Goal: Task Accomplishment & Management: Complete application form

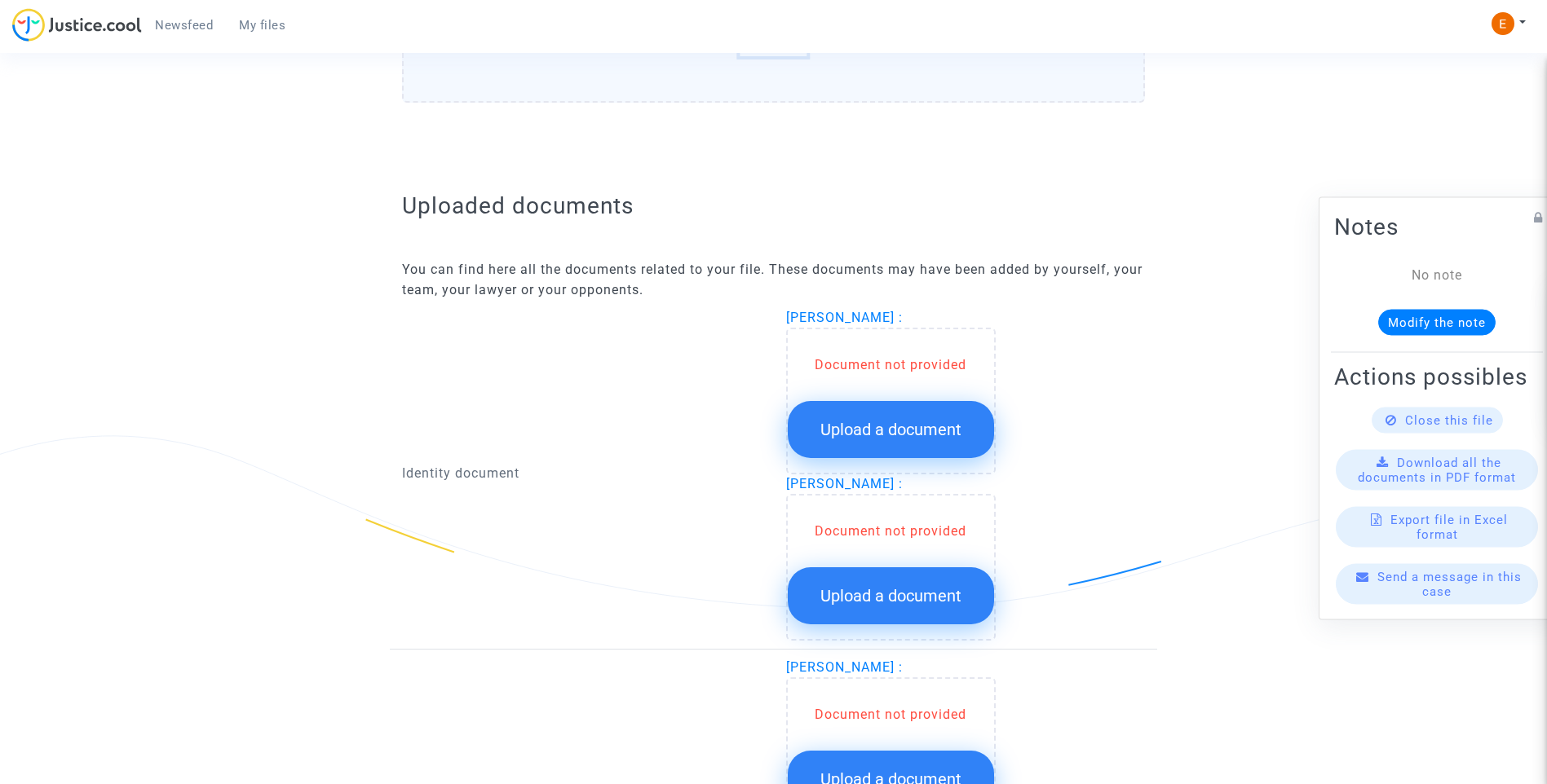
scroll to position [979, 0]
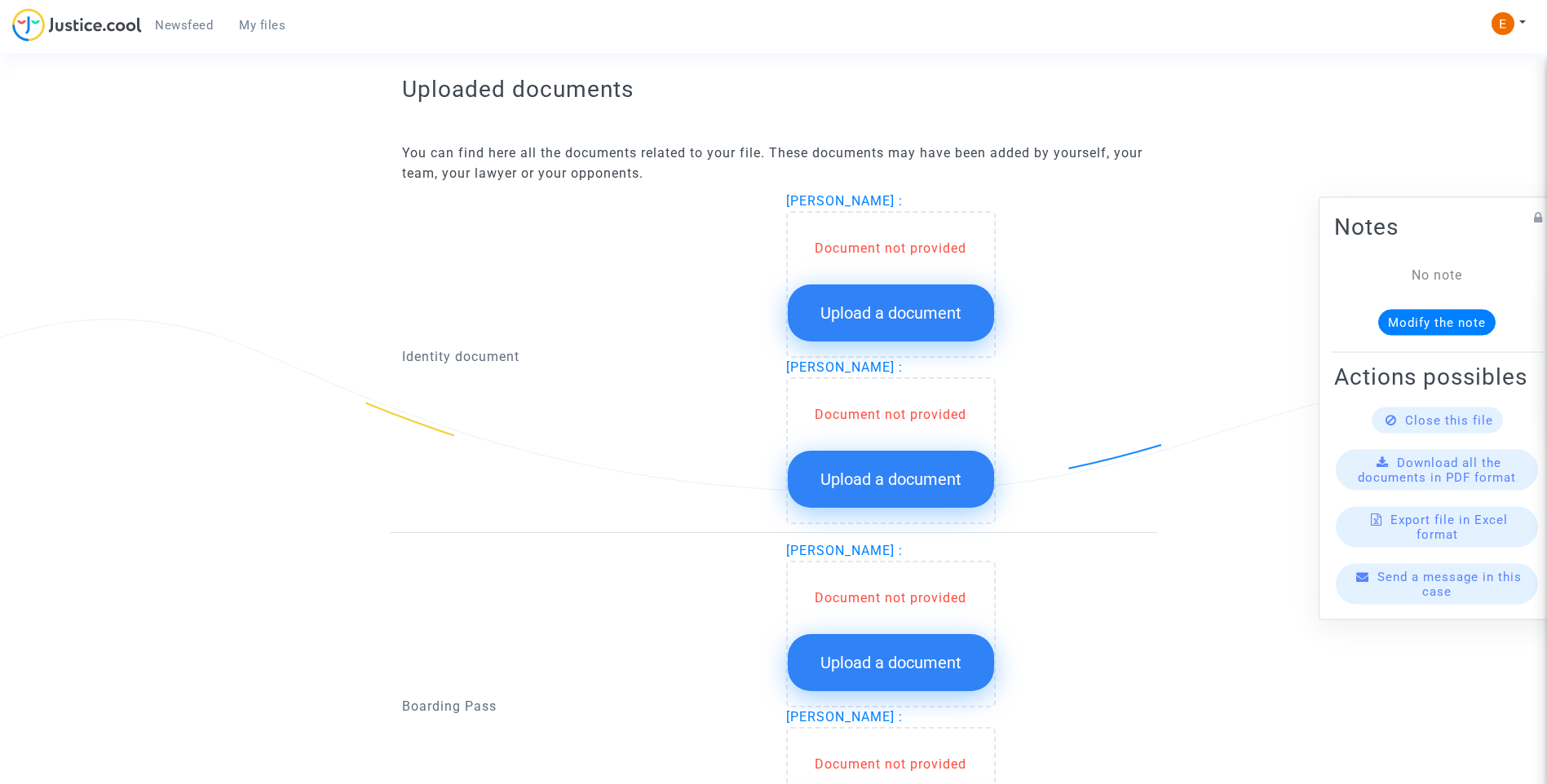
click at [920, 294] on button "Upload a document" at bounding box center [890, 313] width 206 height 58
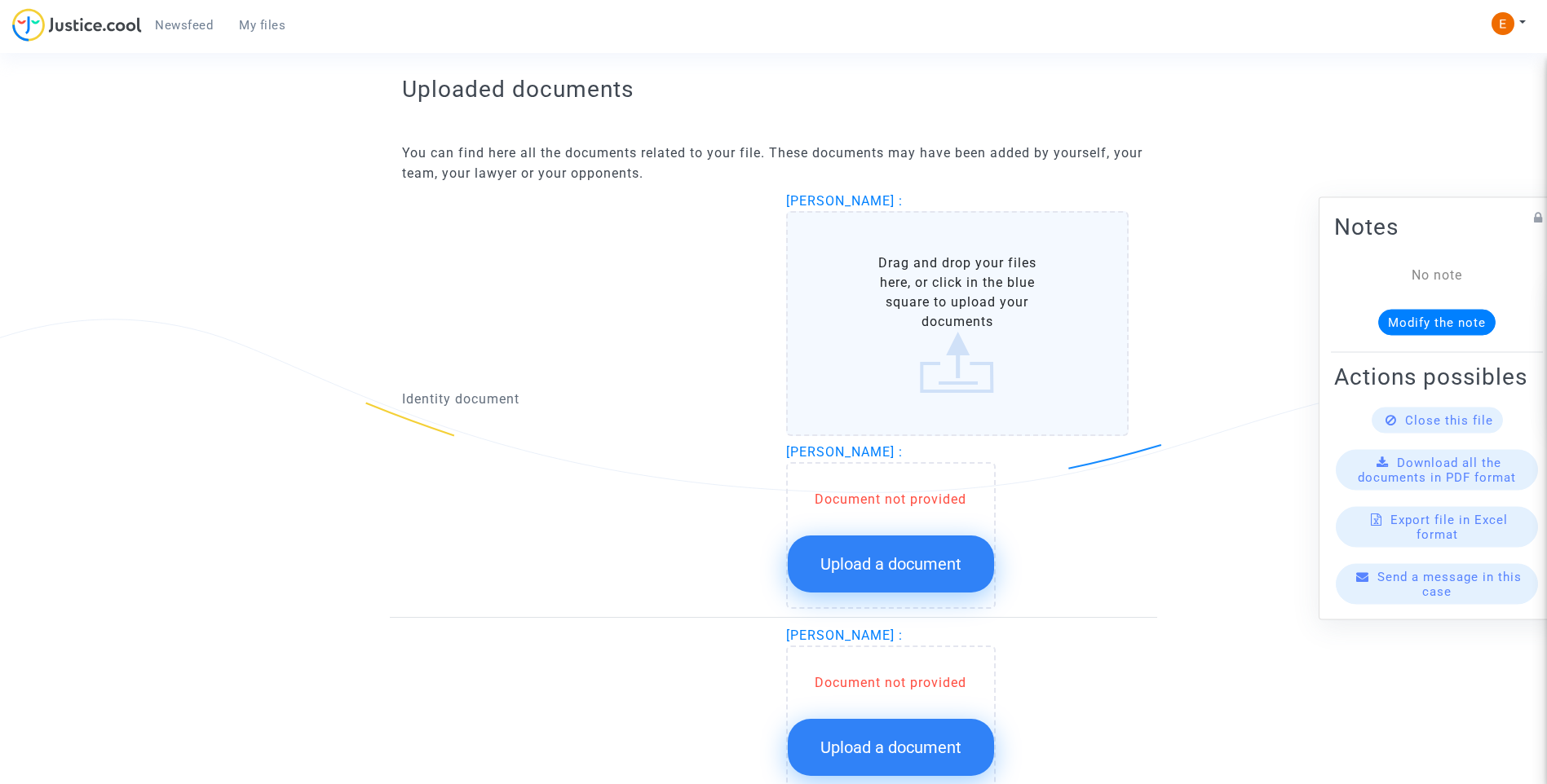
click at [970, 565] on button "Upload a document" at bounding box center [890, 565] width 206 height 58
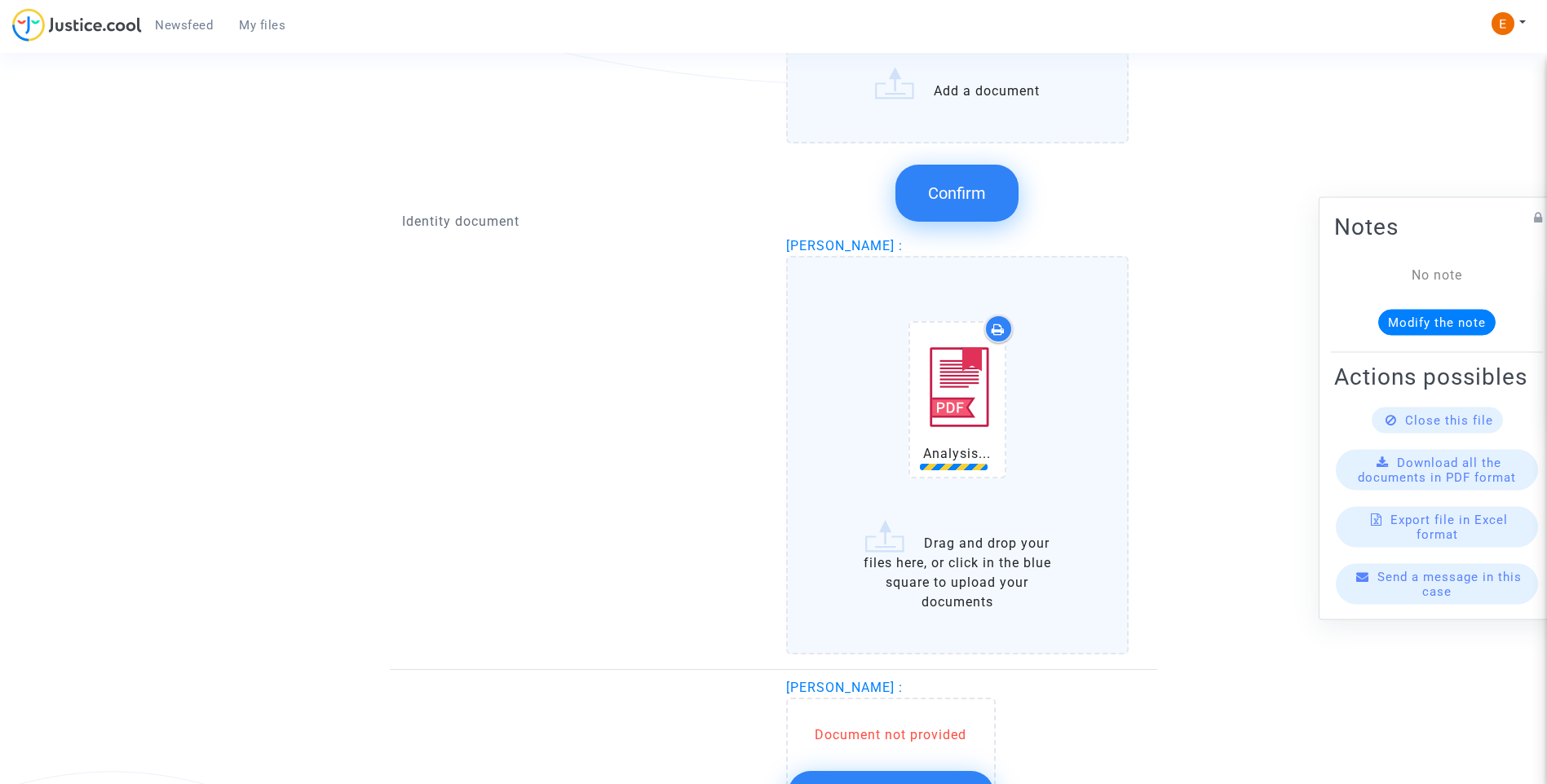
scroll to position [1713, 0]
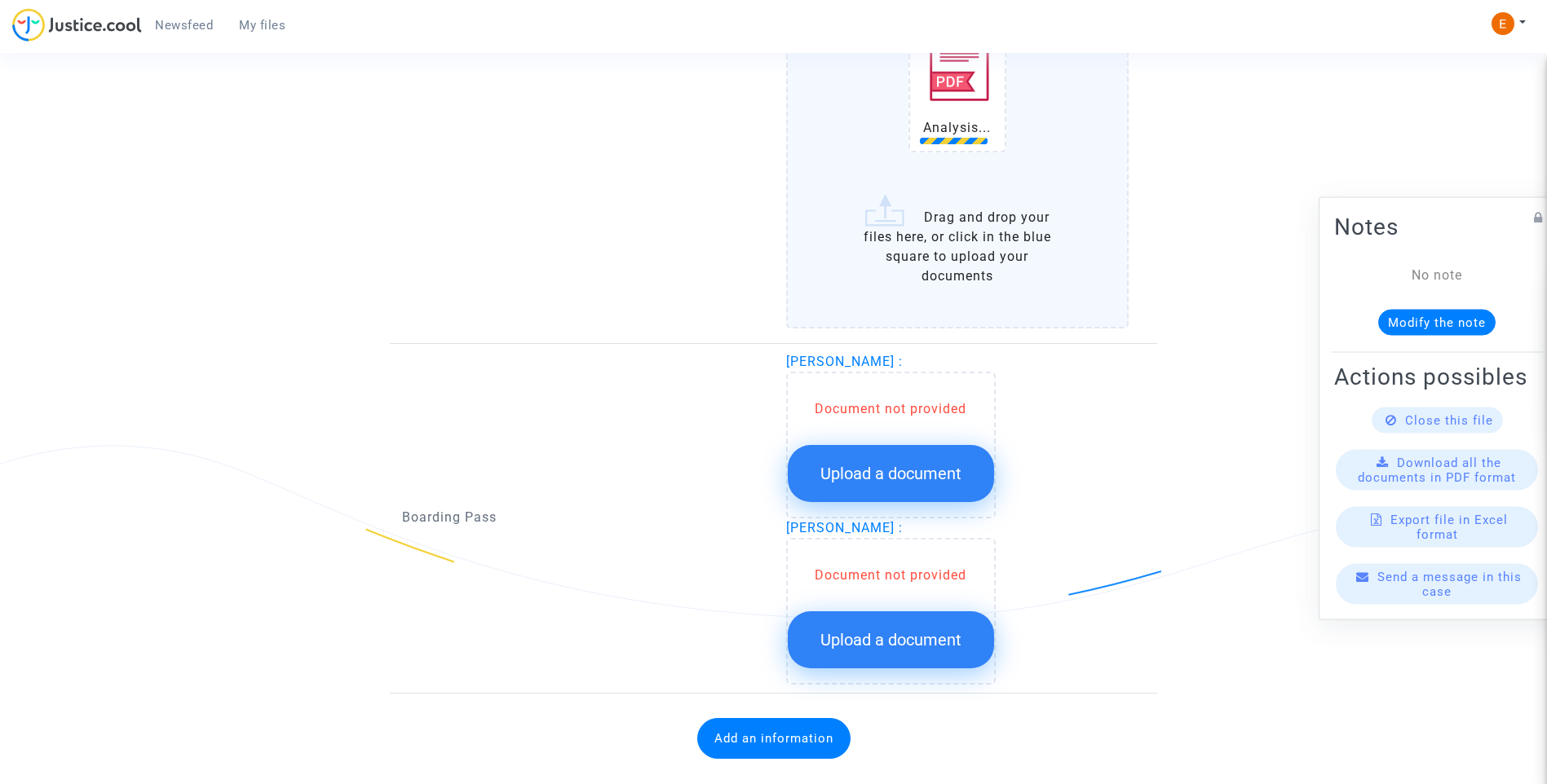
click at [933, 473] on span "Upload a document" at bounding box center [890, 473] width 141 height 19
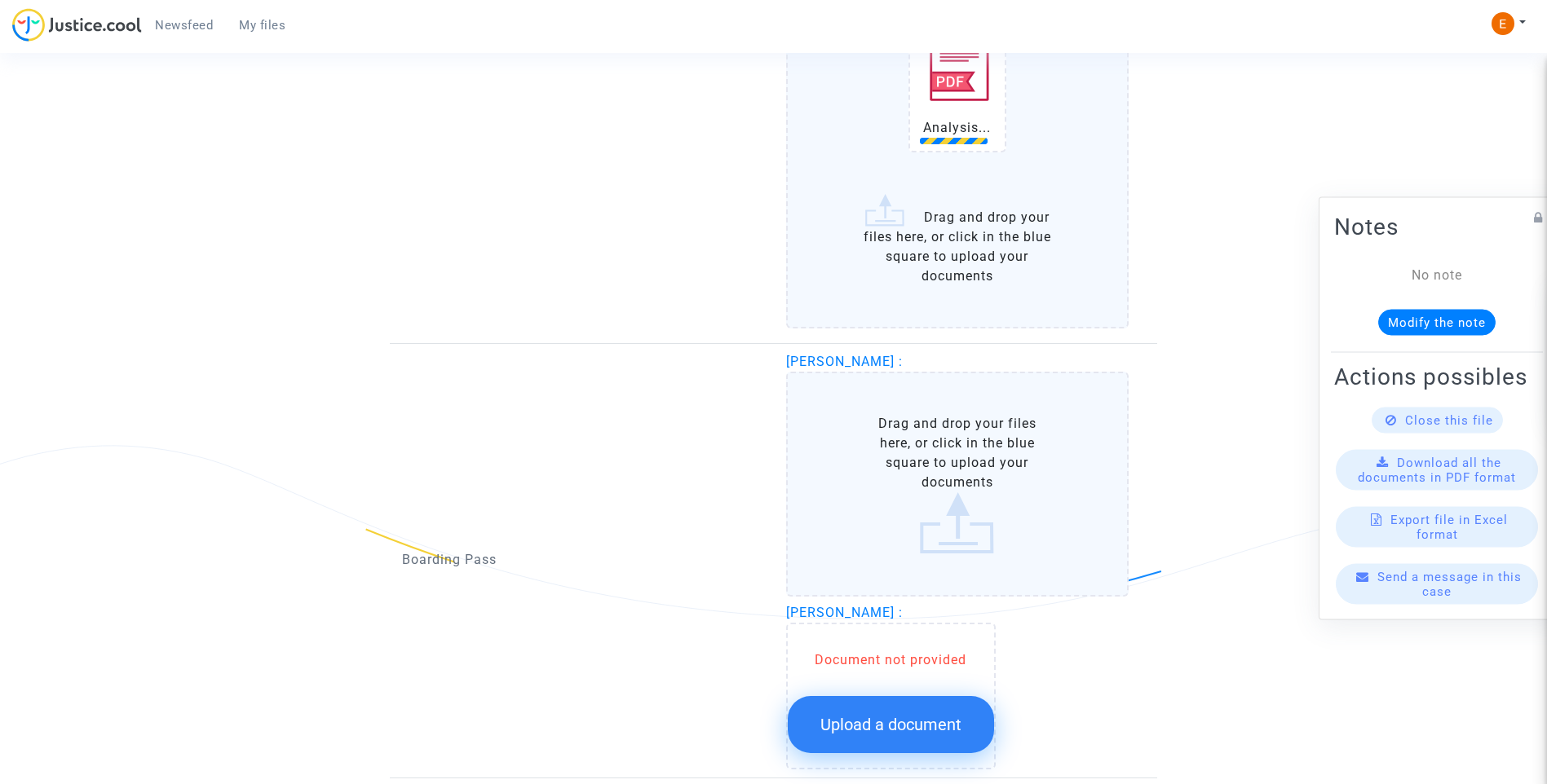
click at [936, 735] on span "Upload a document" at bounding box center [890, 725] width 141 height 19
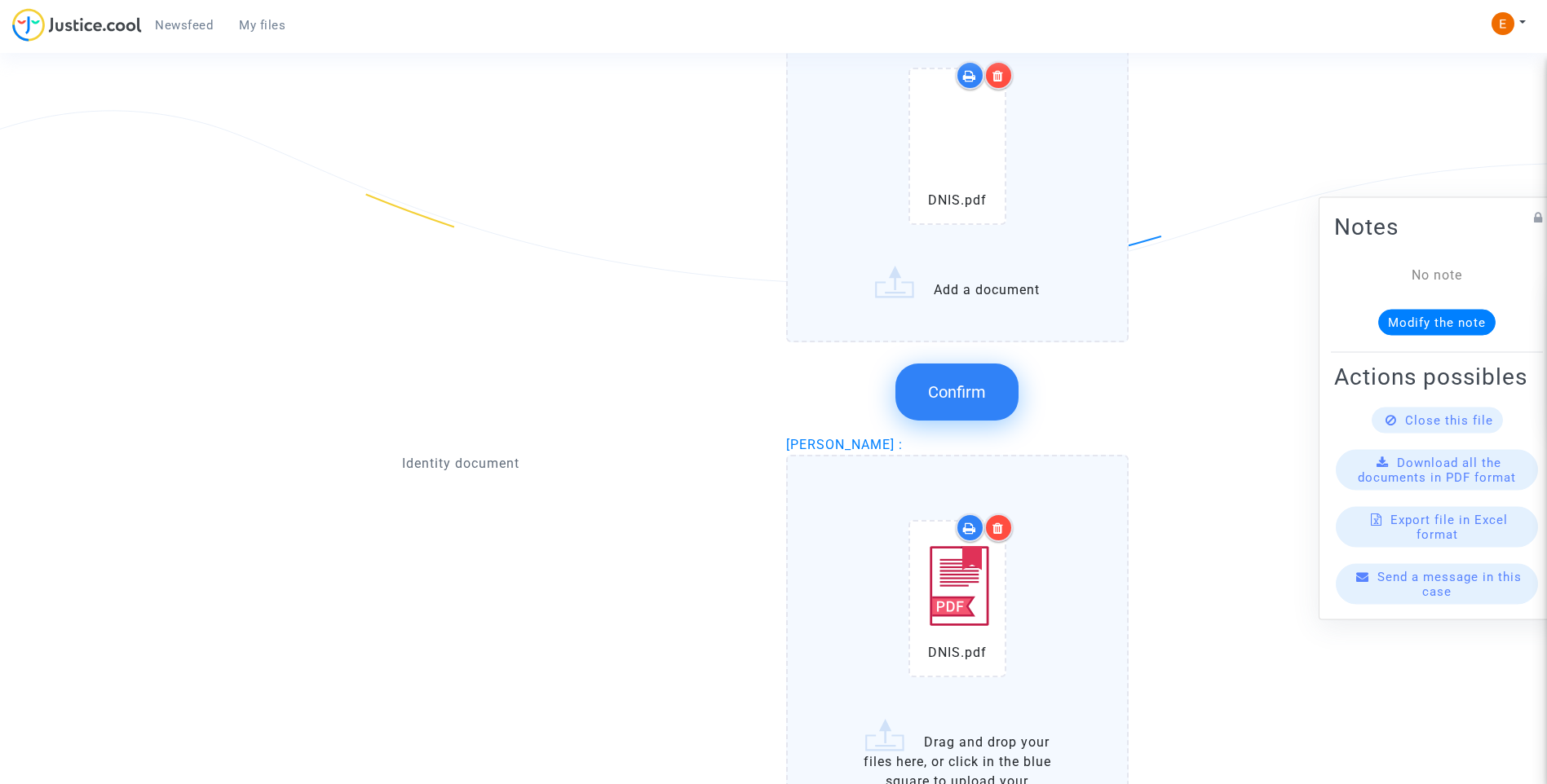
scroll to position [1060, 0]
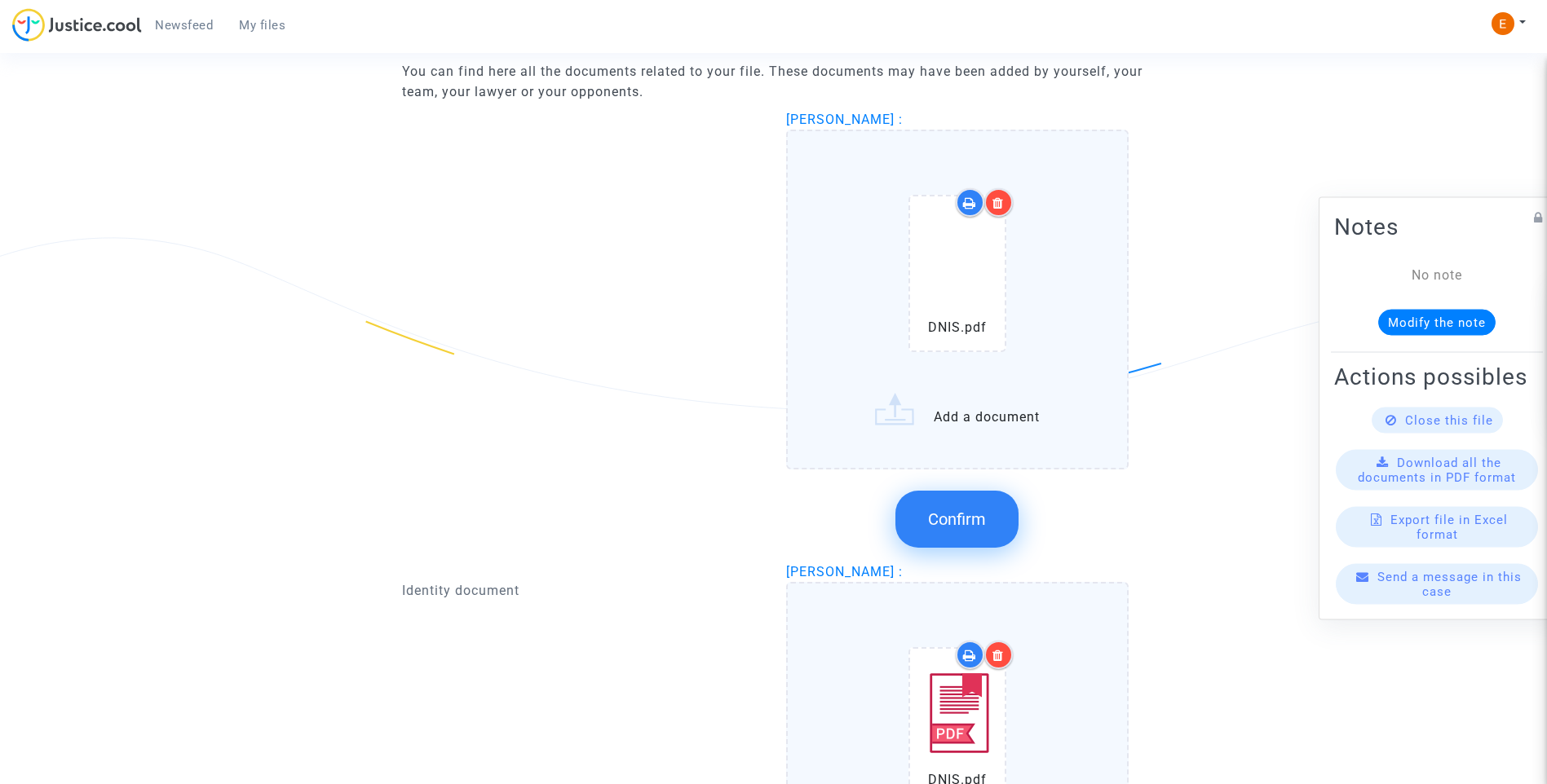
click at [1003, 205] on icon at bounding box center [998, 203] width 12 height 13
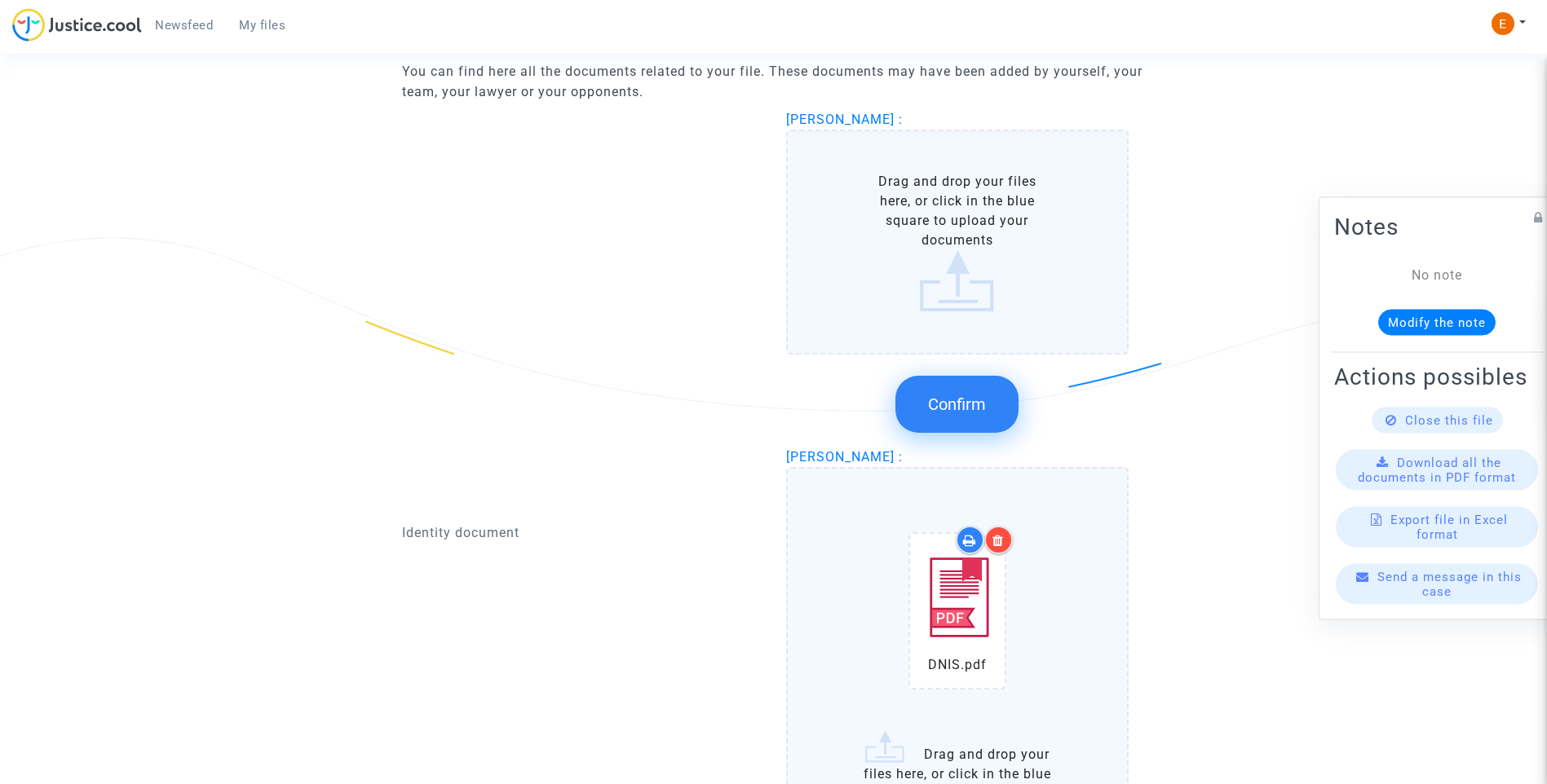
click at [1002, 538] on icon at bounding box center [998, 541] width 12 height 13
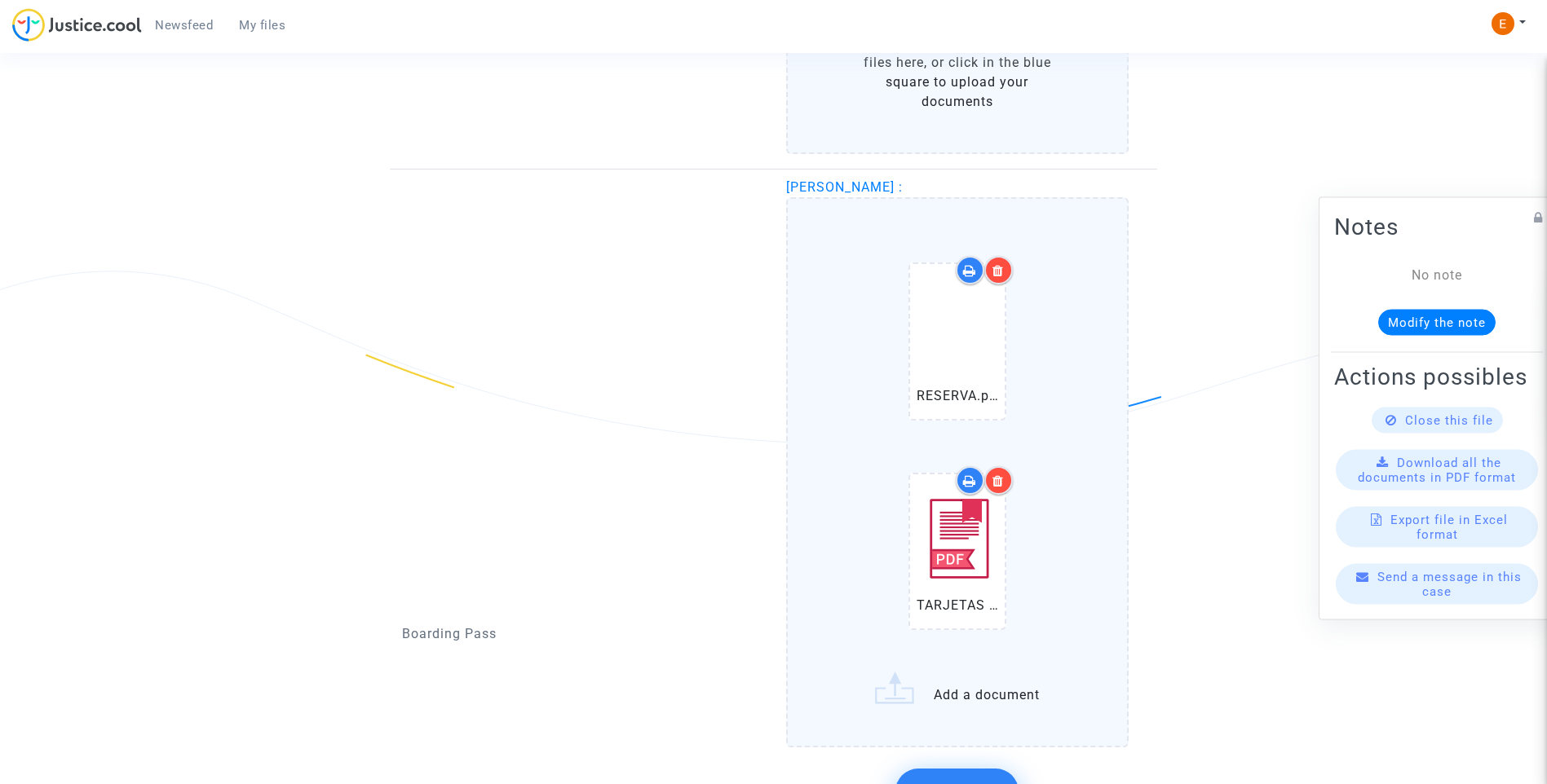
scroll to position [2120, 0]
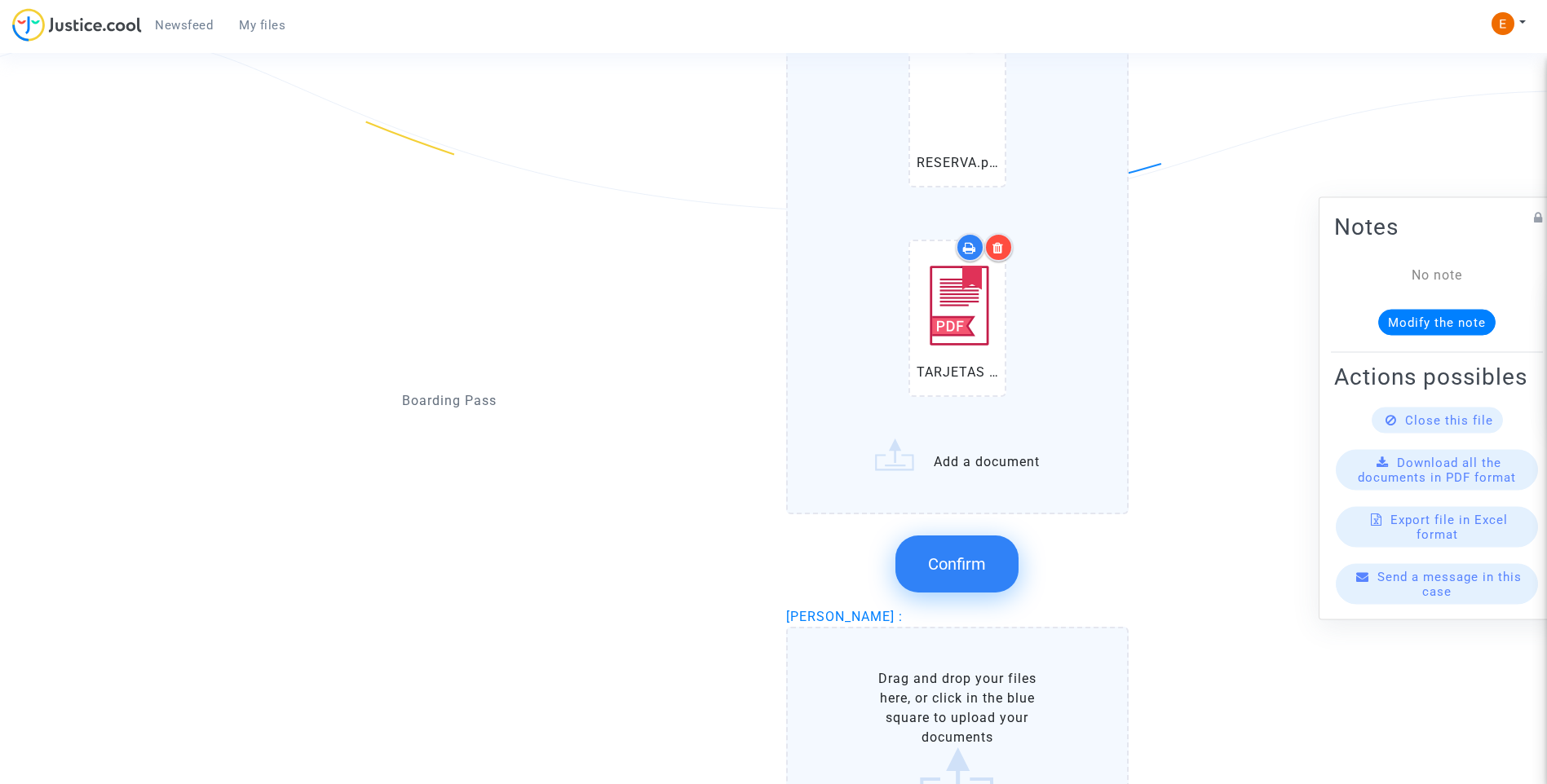
click at [977, 568] on span "Confirm" at bounding box center [957, 565] width 58 height 19
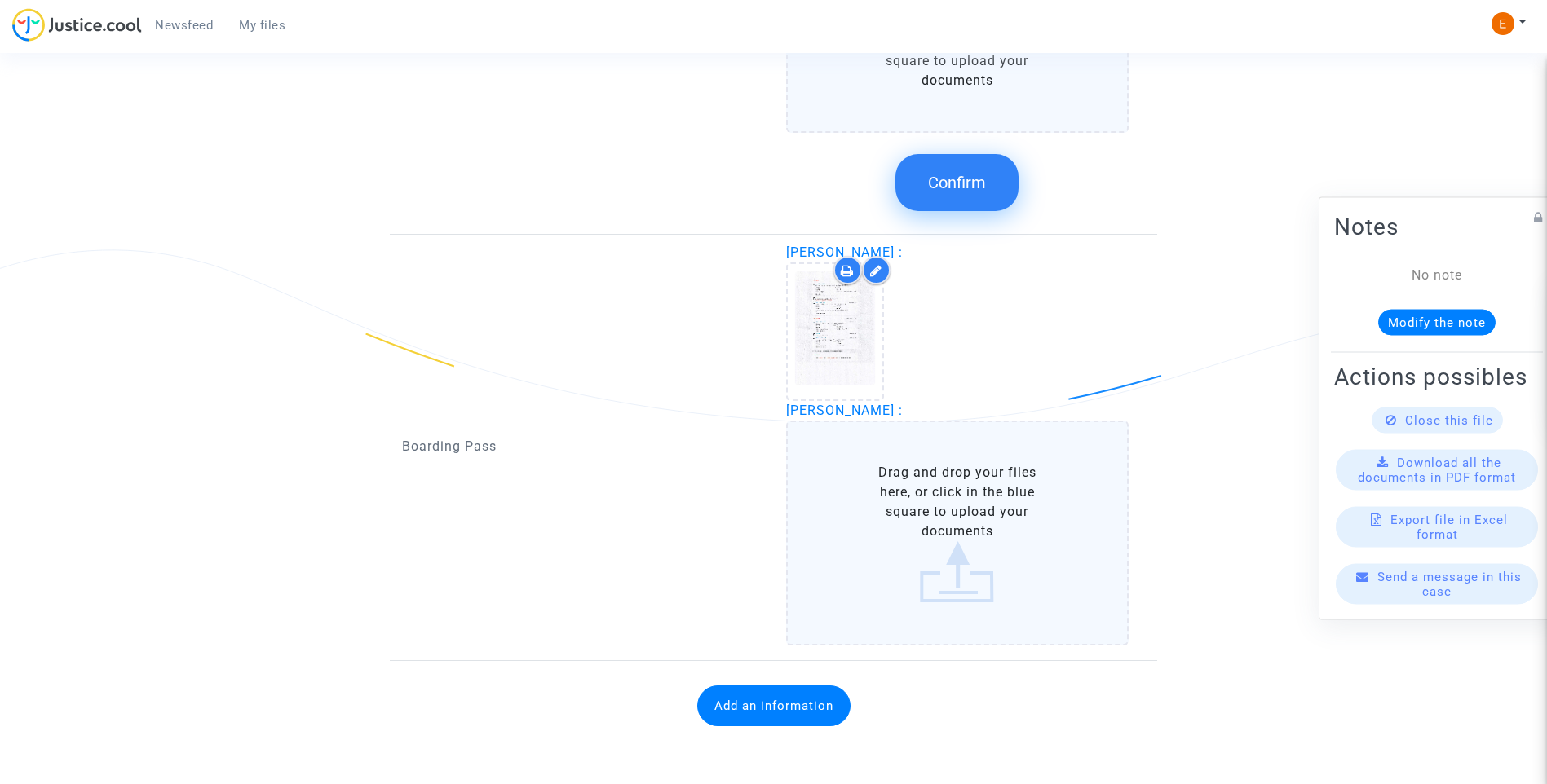
scroll to position [1908, 0]
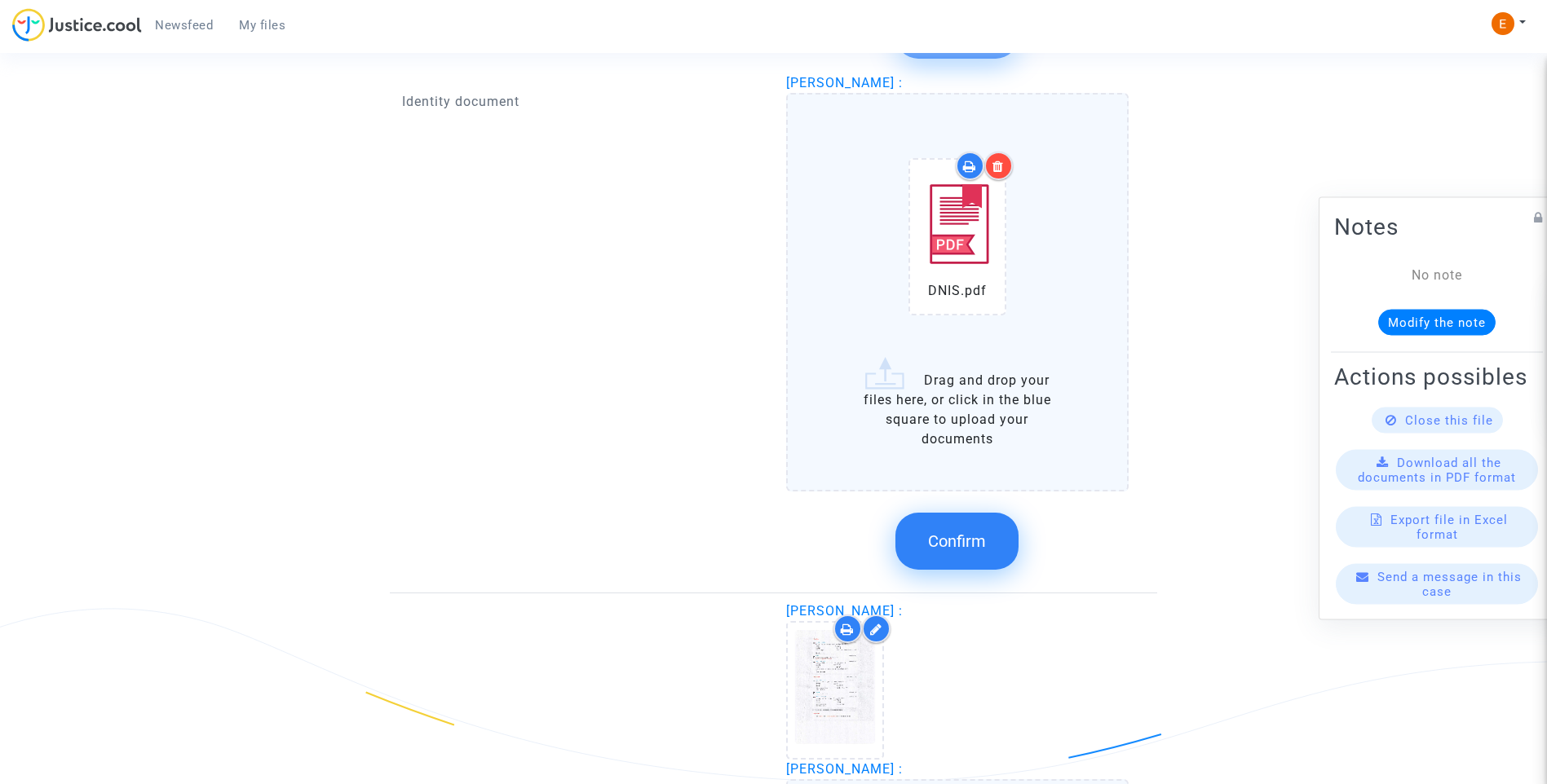
click at [956, 554] on button "Confirm" at bounding box center [957, 542] width 123 height 58
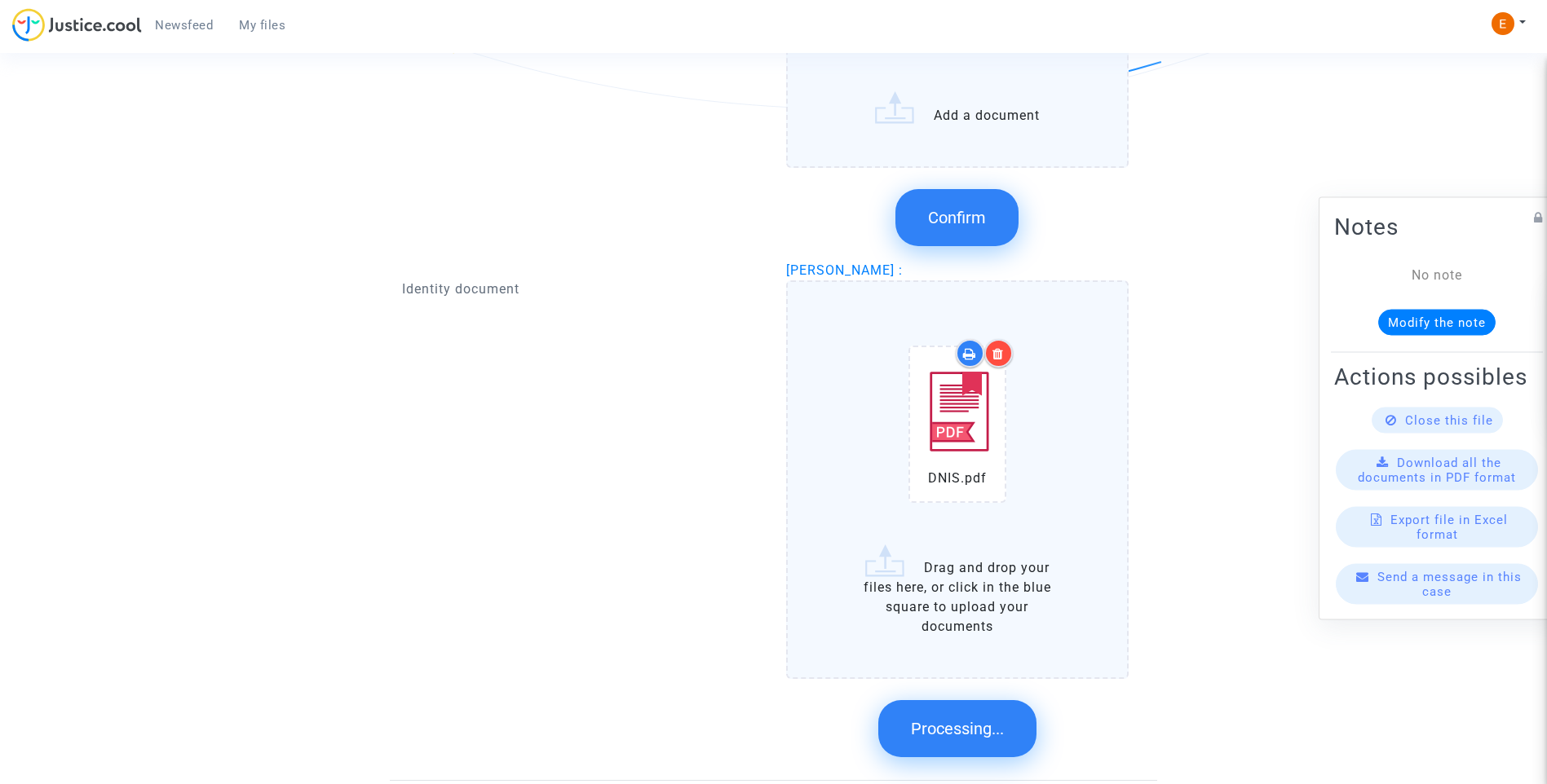
scroll to position [1060, 0]
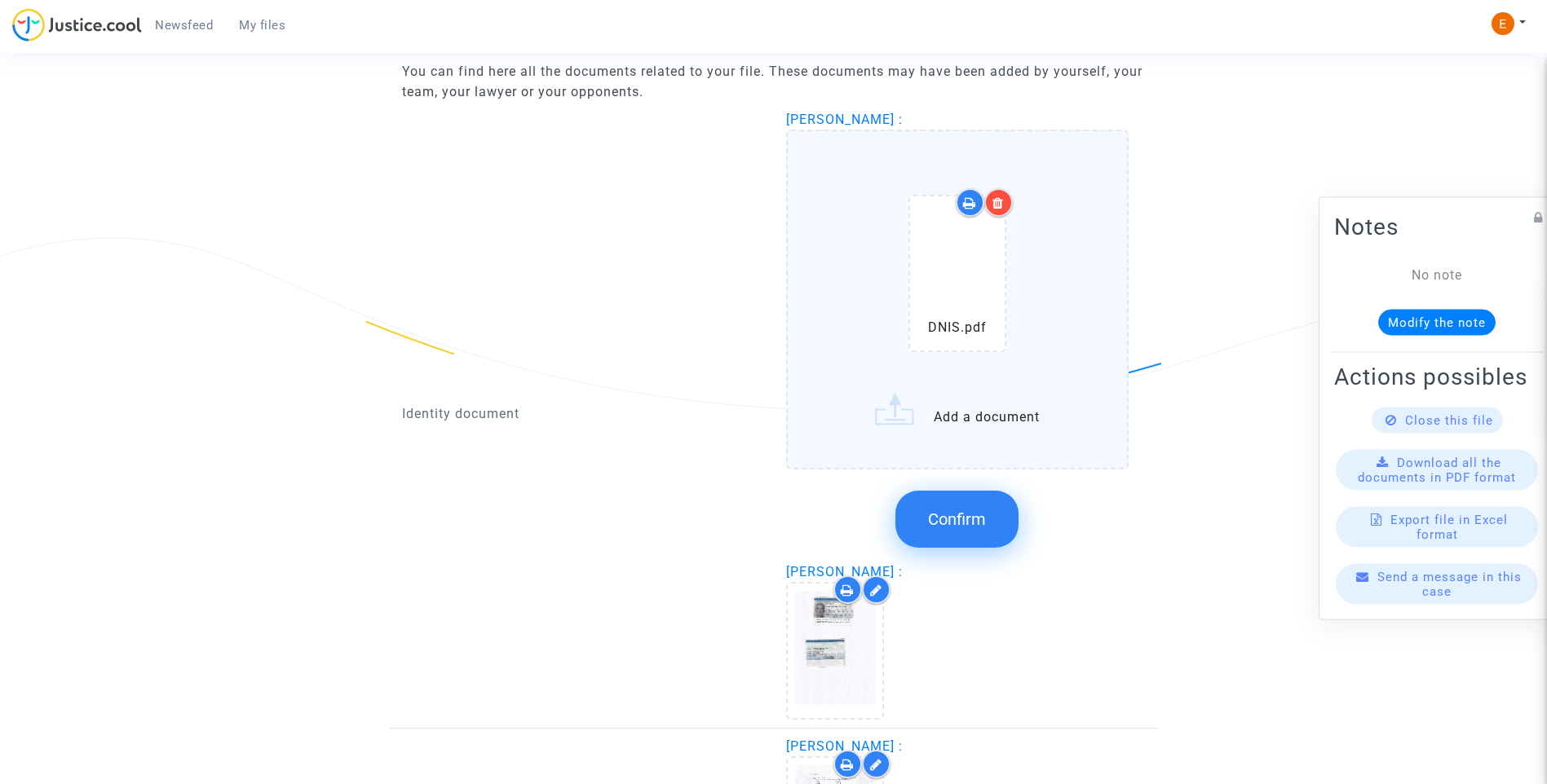
click at [978, 513] on span "Confirm" at bounding box center [957, 519] width 58 height 19
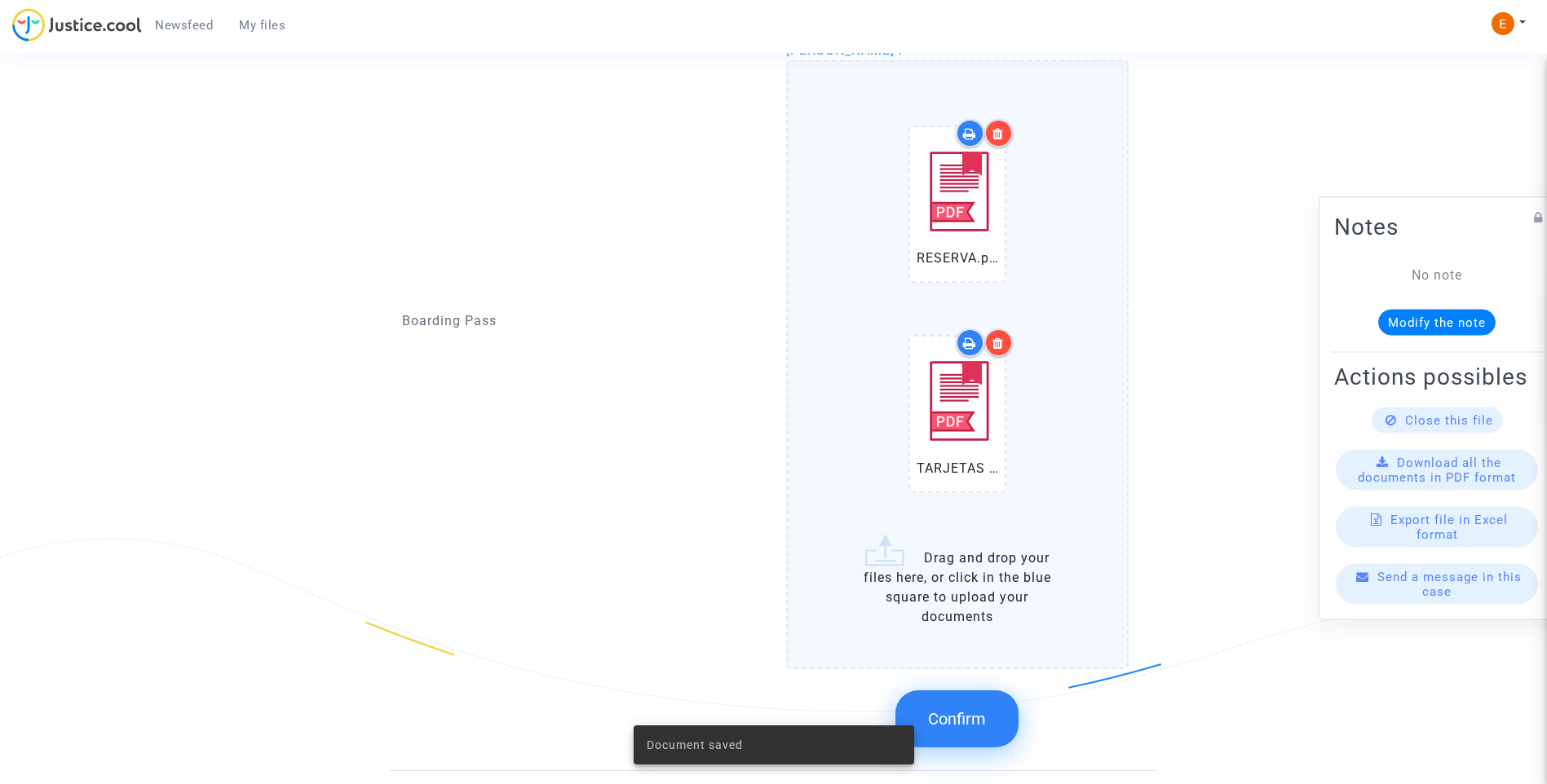
scroll to position [1713, 0]
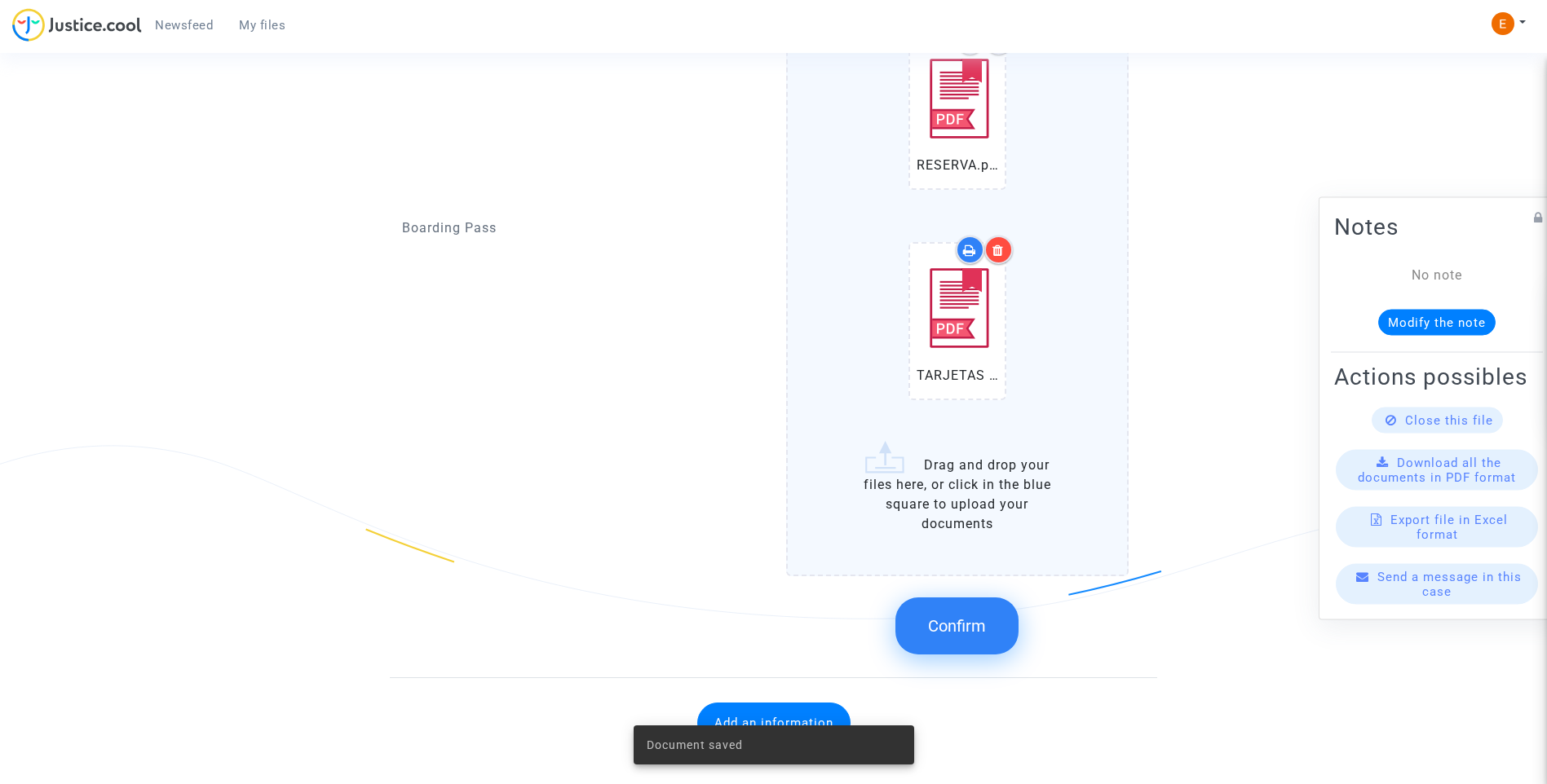
click at [983, 646] on button "Confirm" at bounding box center [957, 627] width 123 height 58
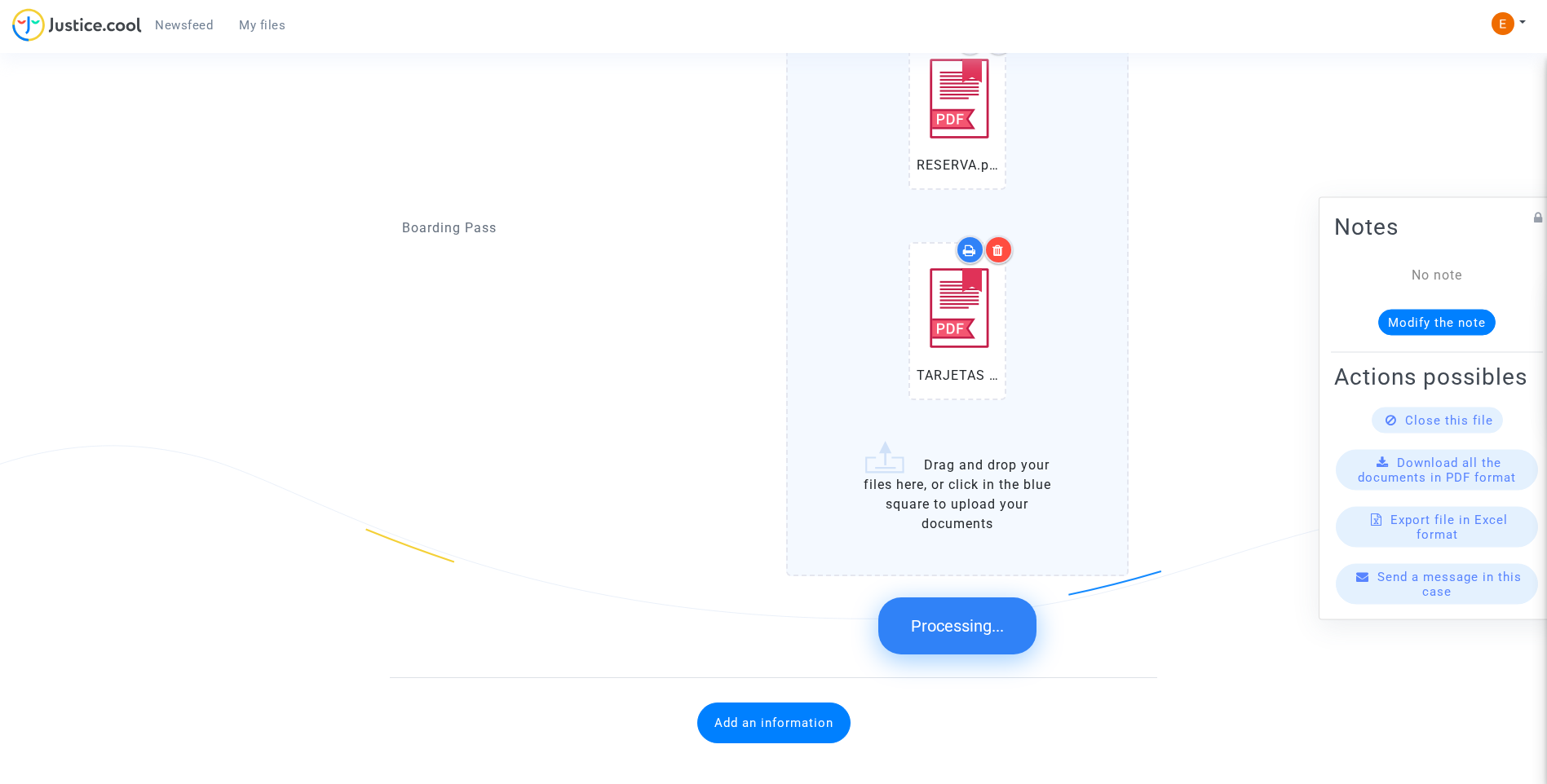
scroll to position [1165, 0]
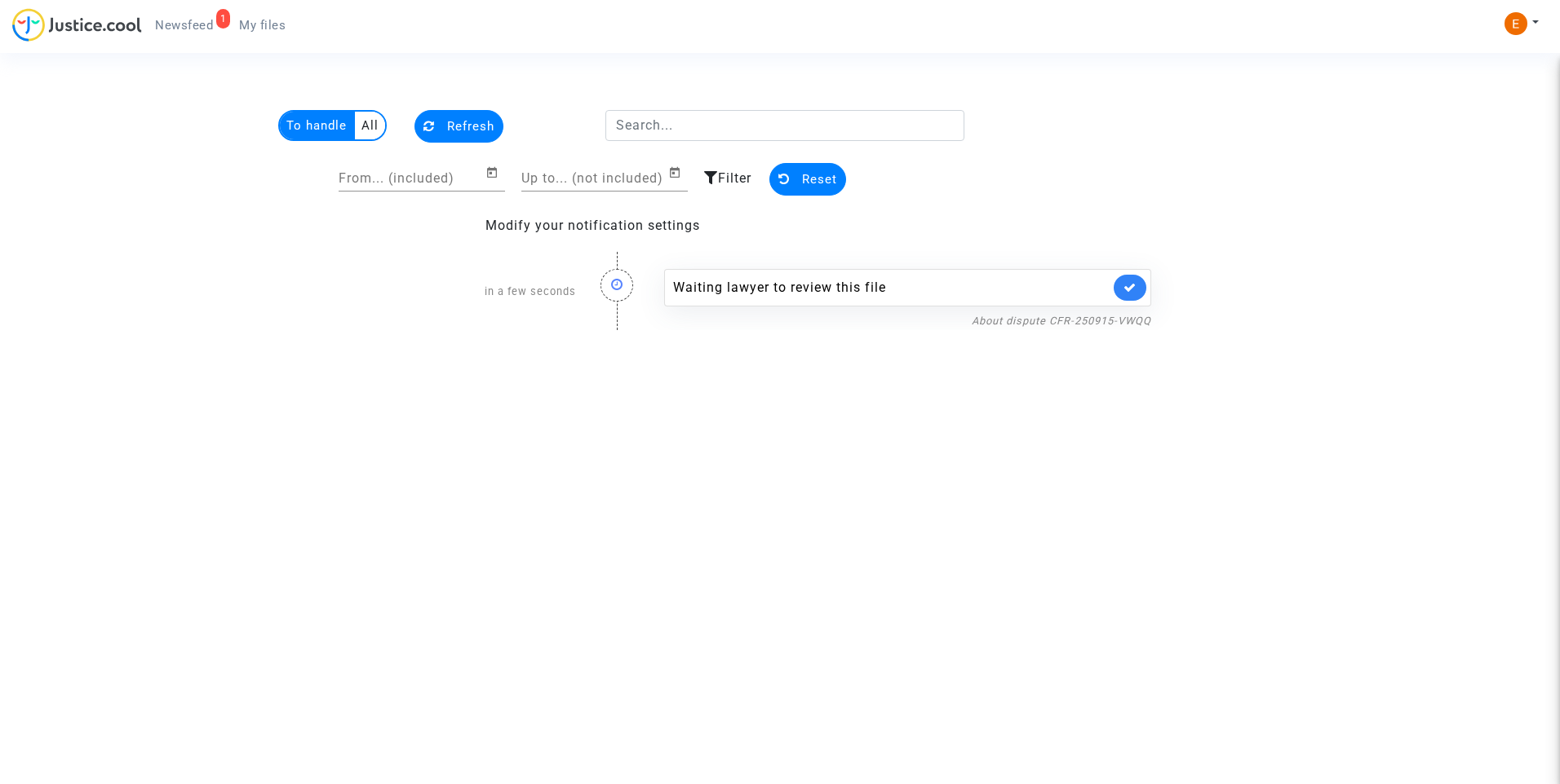
click at [1117, 288] on link at bounding box center [1129, 288] width 33 height 26
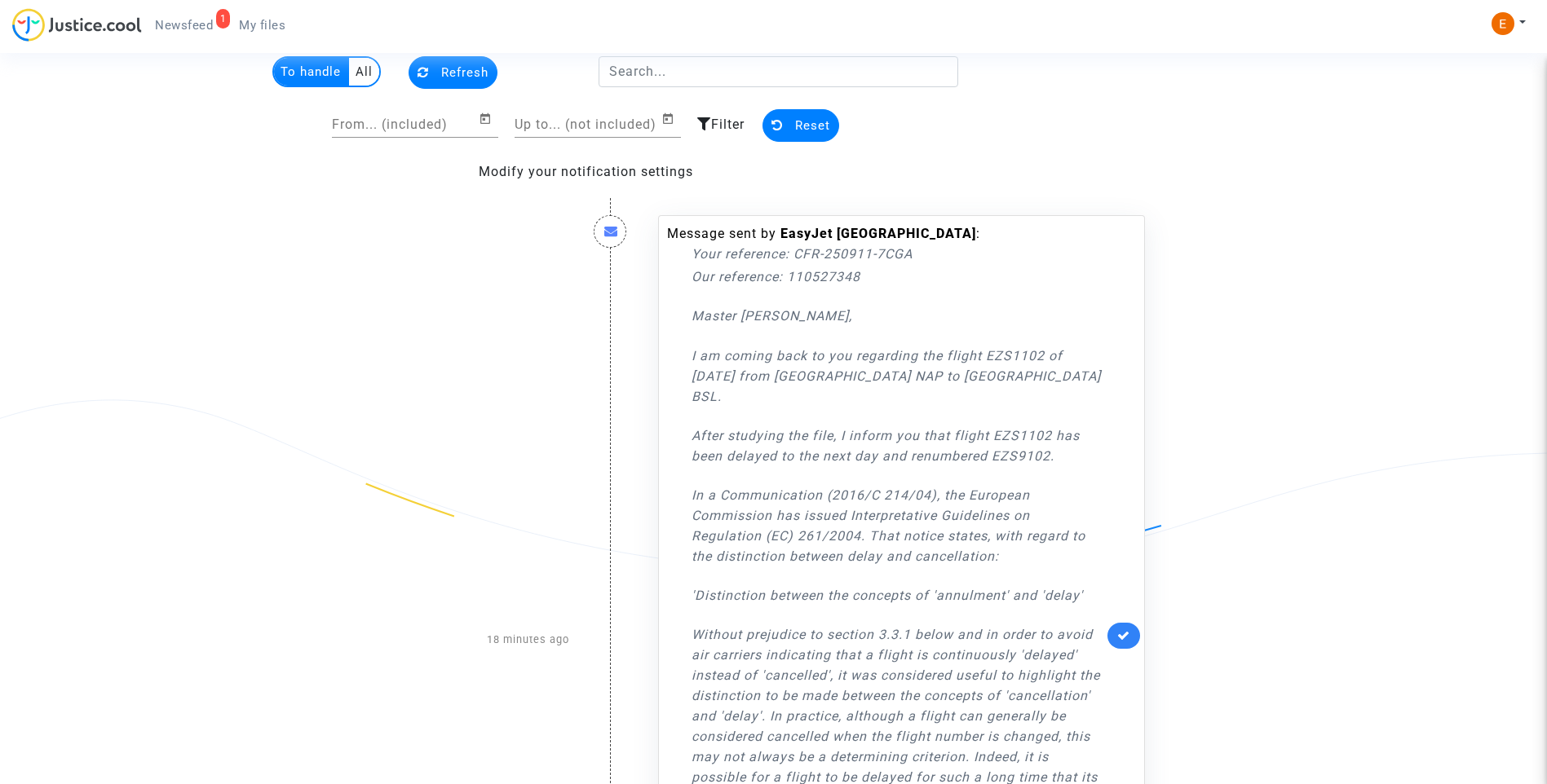
scroll to position [81, 0]
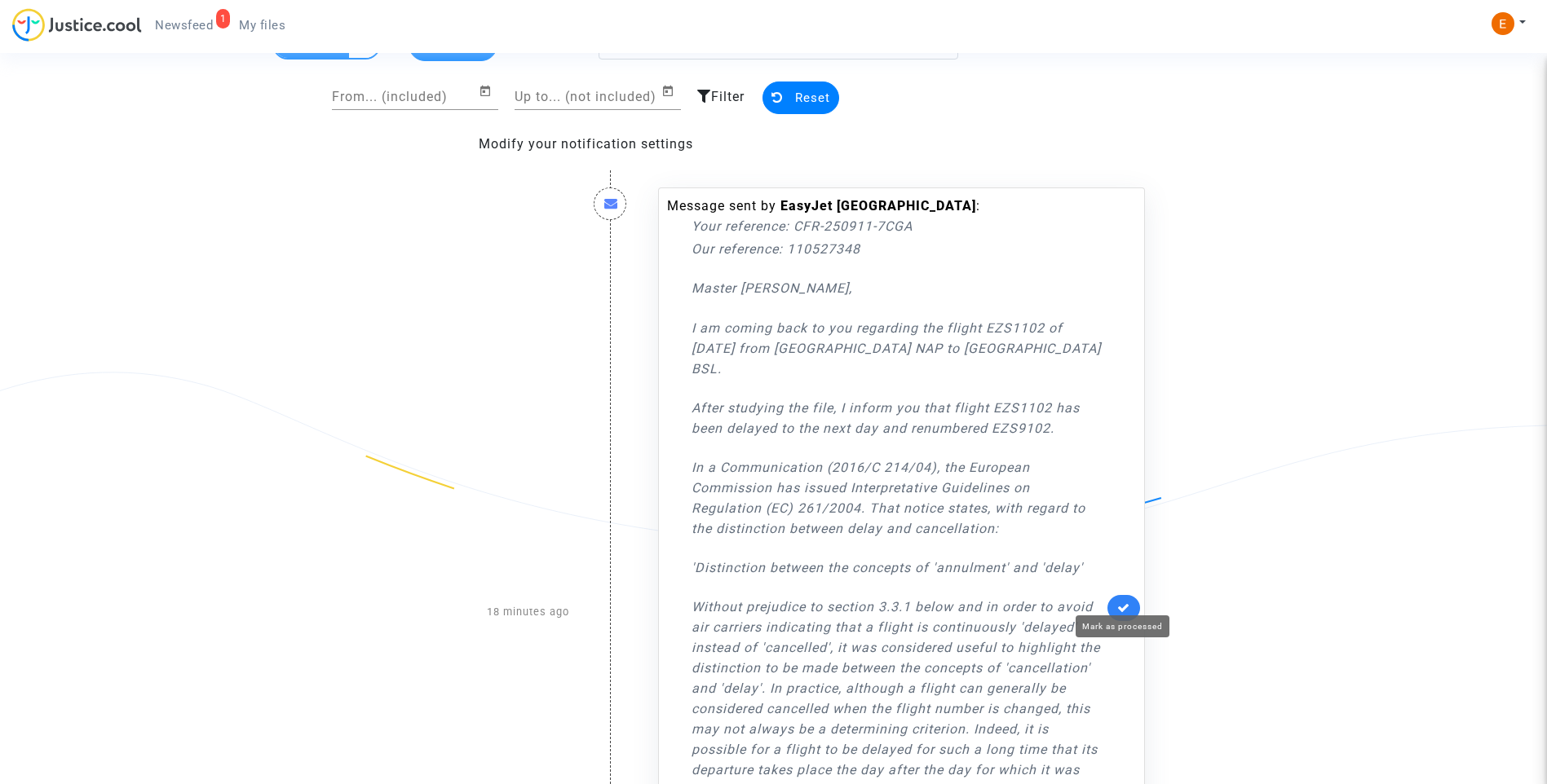
click at [1118, 604] on icon at bounding box center [1124, 608] width 13 height 12
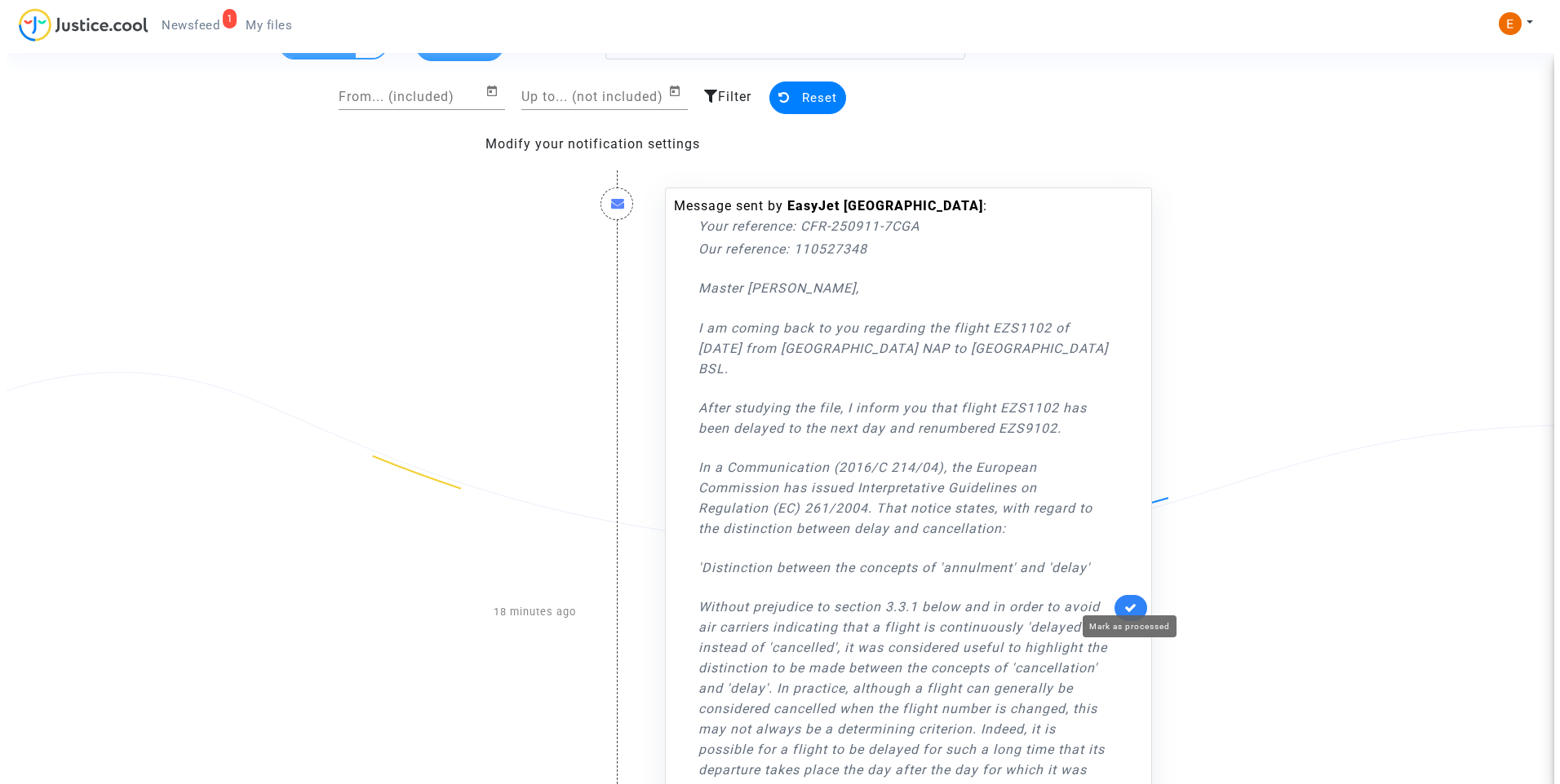
scroll to position [0, 0]
